Goal: Share content

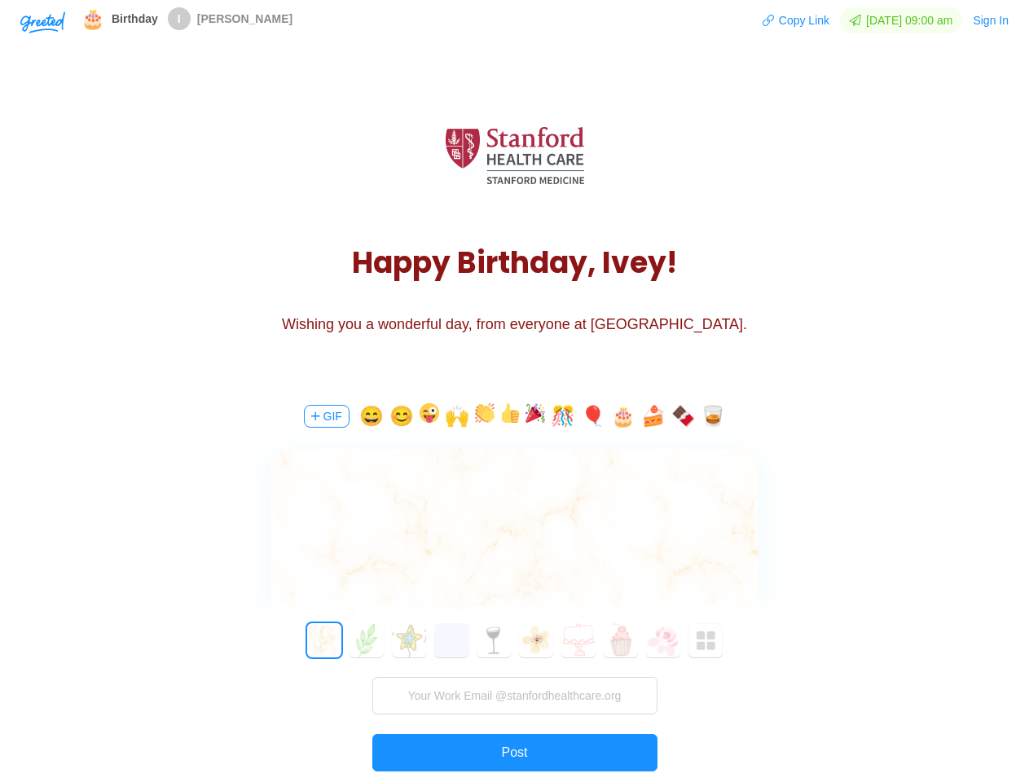
click at [514, 391] on div "GIF 😄 😊 🙌 🎊 🎈 🎂 🍰 🍫 🥃 0 1 2 3 4 5 6 7 8 9 10 11 12 13 14 15 16 17 18 19 20 21 2…" at bounding box center [514, 616] width 489 height 466
click at [42, 21] on img "button" at bounding box center [42, 22] width 45 height 22
click at [789, 20] on button "Copy Link" at bounding box center [796, 20] width 68 height 26
click at [991, 20] on button "Sign In" at bounding box center [990, 20] width 37 height 26
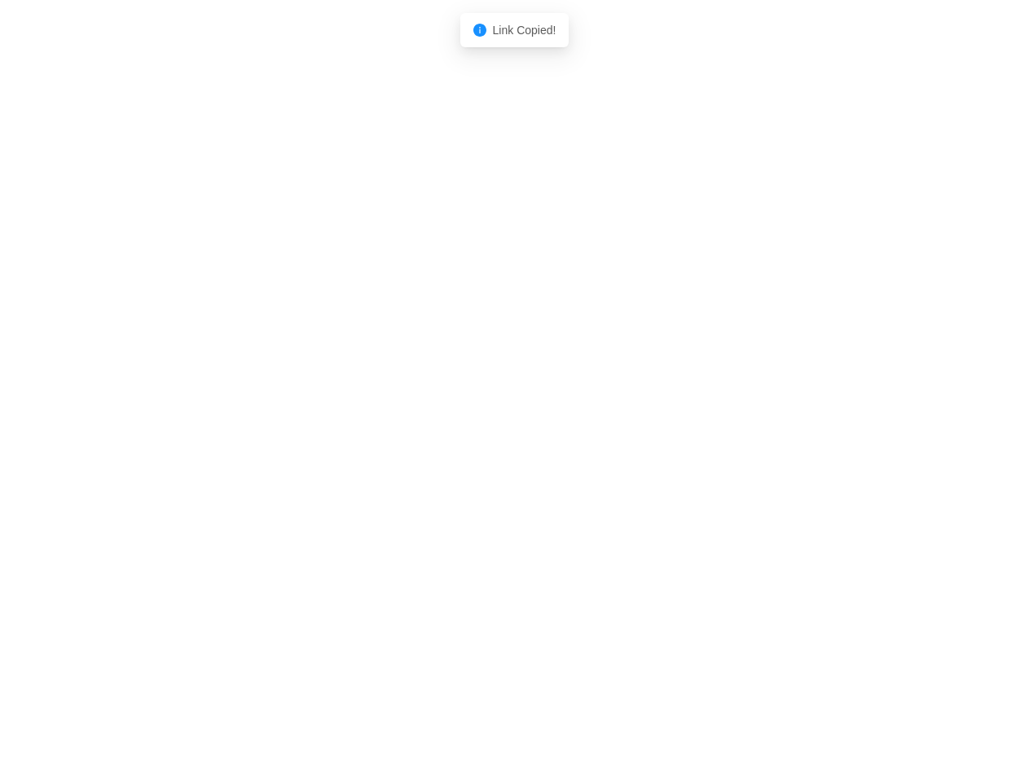
click at [325, 416] on body "Shadow: (click to exit) Link Copied!" at bounding box center [514, 391] width 1029 height 782
click at [369, 416] on body "Shadow: (click to exit) Link Copied!" at bounding box center [514, 391] width 1029 height 782
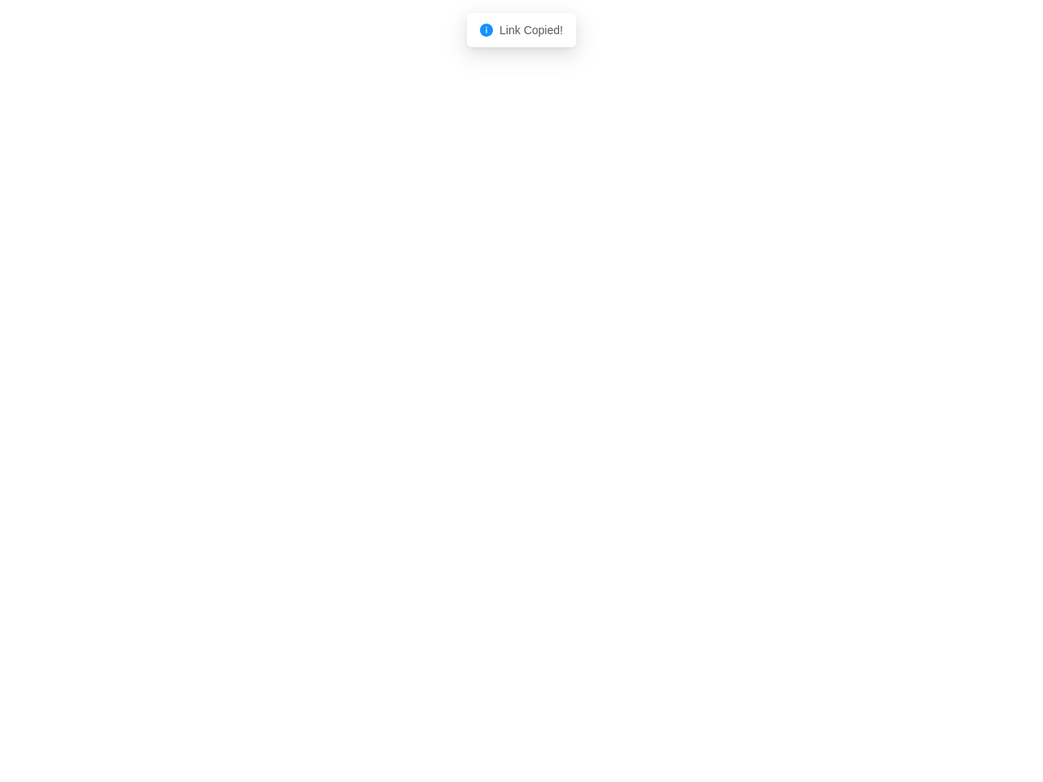
click at [402, 416] on body "Shadow: (click to exit) Link Copied!" at bounding box center [521, 391] width 1043 height 782
click at [430, 416] on body "Shadow: (click to exit) Link Copied!" at bounding box center [521, 391] width 1043 height 782
click at [459, 416] on body "Shadow: (click to exit) Link Copied!" at bounding box center [521, 391] width 1043 height 782
click at [487, 416] on body "Shadow: (click to exit) Link Copied!" at bounding box center [521, 391] width 1043 height 782
